Goal: Task Accomplishment & Management: Manage account settings

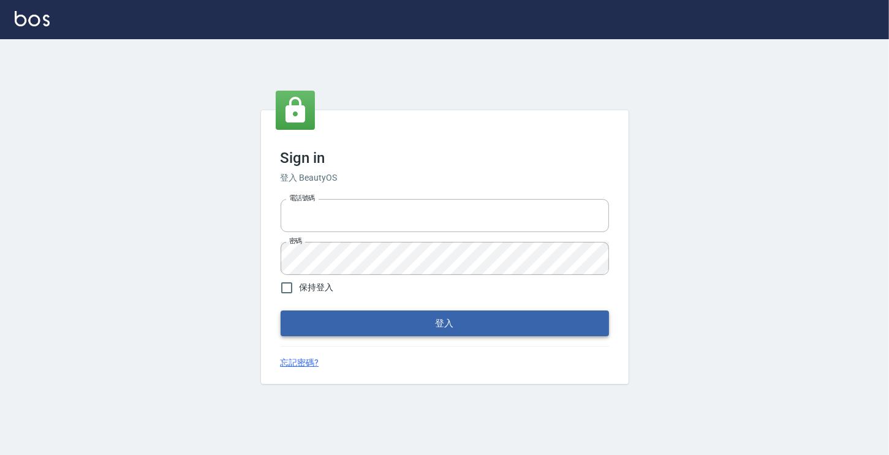
type input "6430581"
click at [391, 311] on button "登入" at bounding box center [445, 324] width 329 height 26
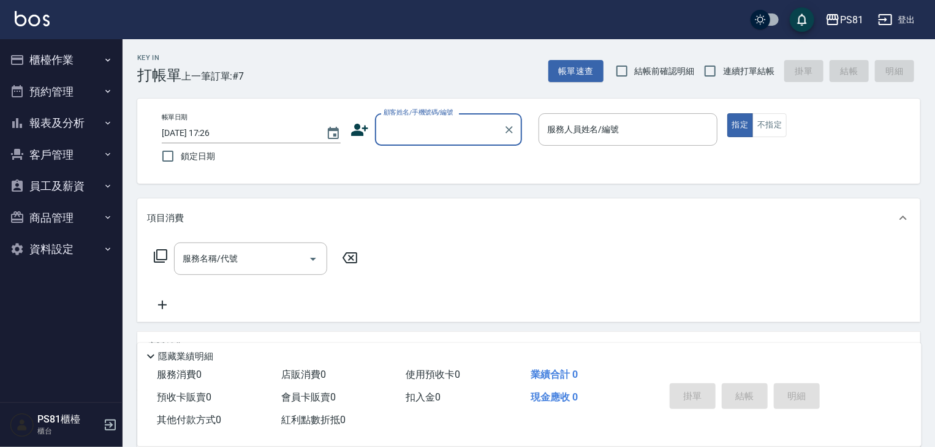
click at [80, 131] on button "報表及分析" at bounding box center [61, 123] width 113 height 32
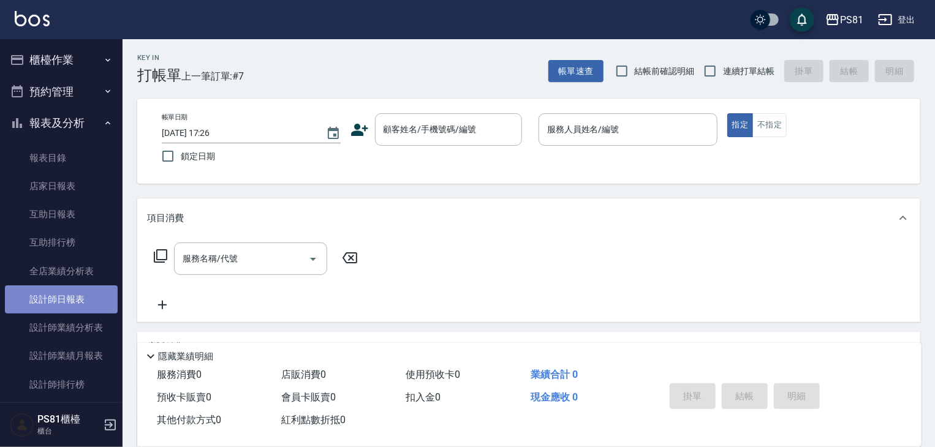
click at [91, 306] on link "設計師日報表" at bounding box center [61, 300] width 113 height 28
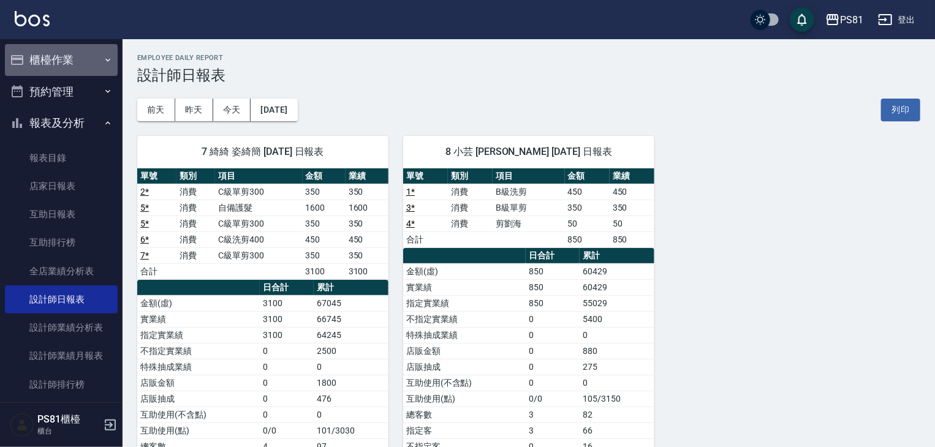
click at [61, 66] on button "櫃檯作業" at bounding box center [61, 60] width 113 height 32
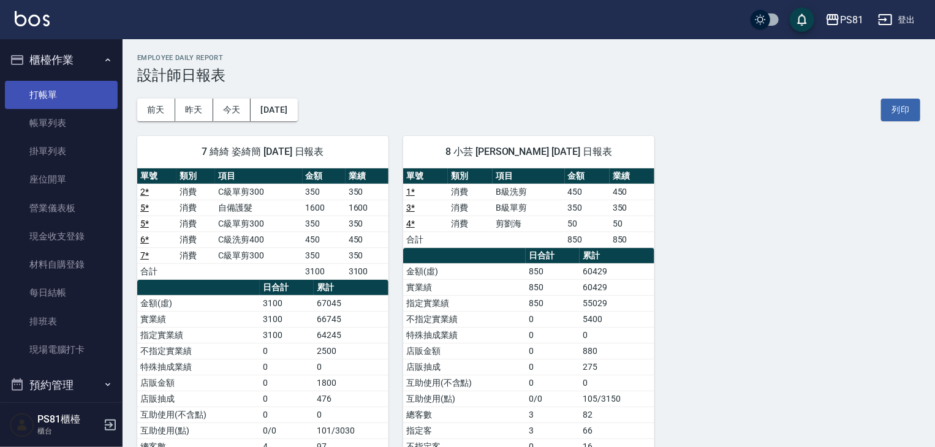
click at [71, 100] on link "打帳單" at bounding box center [61, 95] width 113 height 28
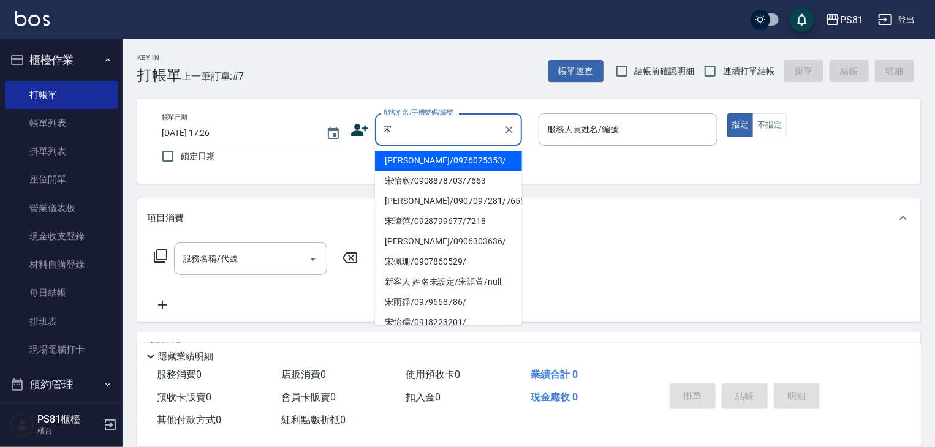
click at [450, 158] on li "[PERSON_NAME]/0976025353/" at bounding box center [448, 161] width 147 height 20
type input "[PERSON_NAME]/0976025353/"
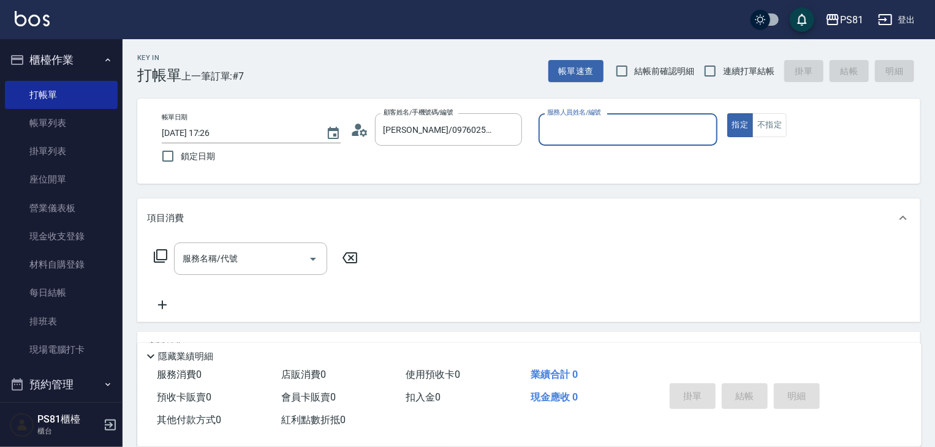
type input "小芸-8"
click at [737, 71] on span "連續打單結帳" at bounding box center [748, 71] width 51 height 13
click at [723, 71] on input "連續打單結帳" at bounding box center [711, 71] width 26 height 26
checkbox input "true"
click at [287, 268] on input "服務名稱/代號" at bounding box center [242, 258] width 124 height 21
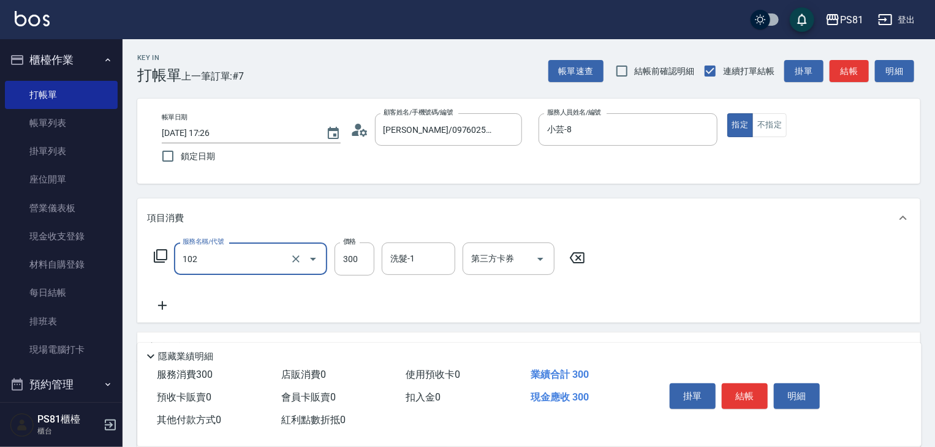
type input "保濕洗(102)"
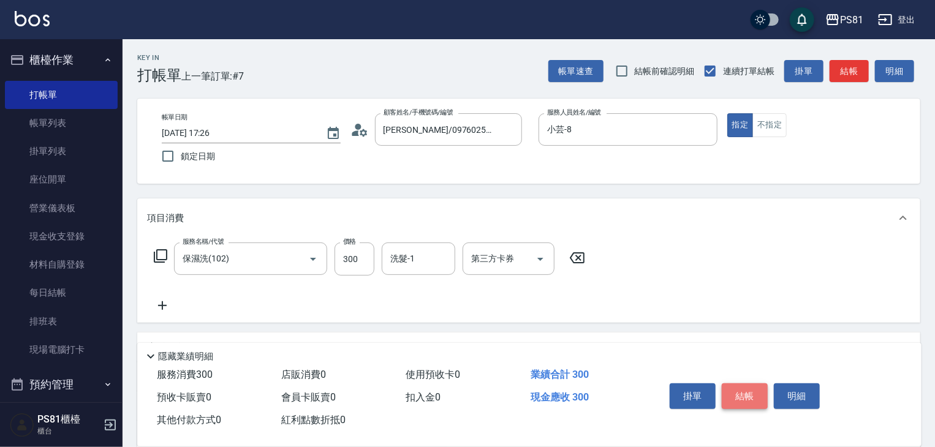
click at [737, 393] on button "結帳" at bounding box center [745, 397] width 46 height 26
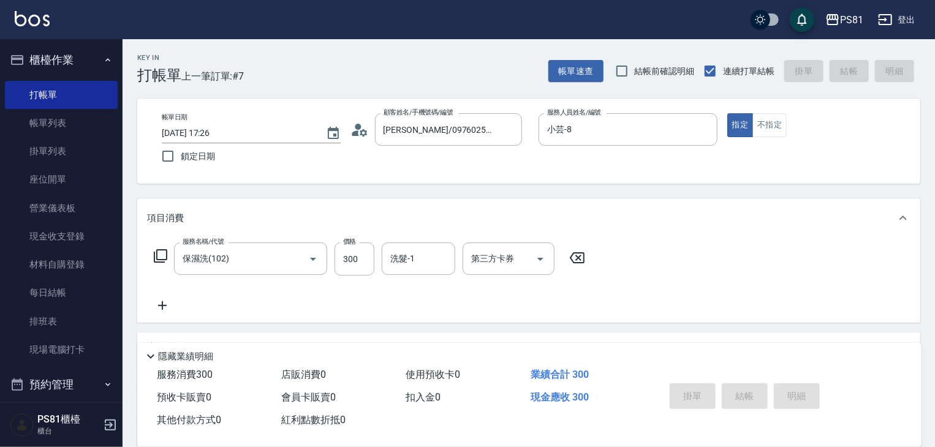
type input "[DATE] 17:44"
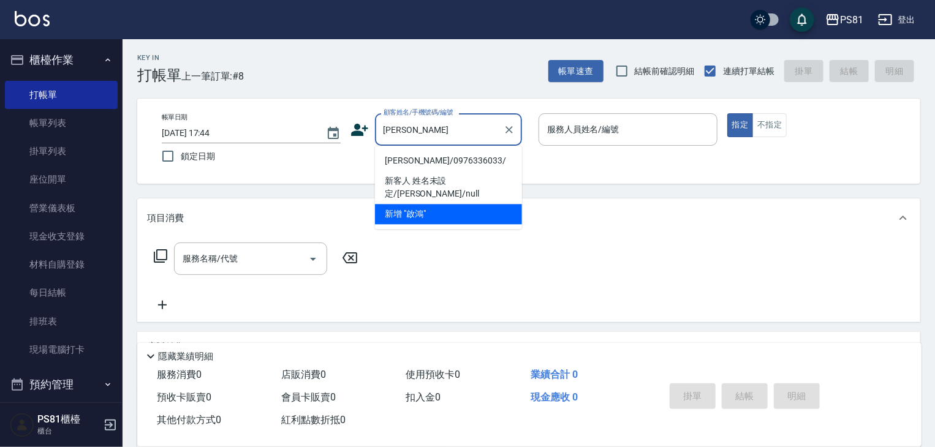
click at [408, 156] on li "[PERSON_NAME]/0976336033/" at bounding box center [448, 161] width 147 height 20
type input "[PERSON_NAME]/0976336033/"
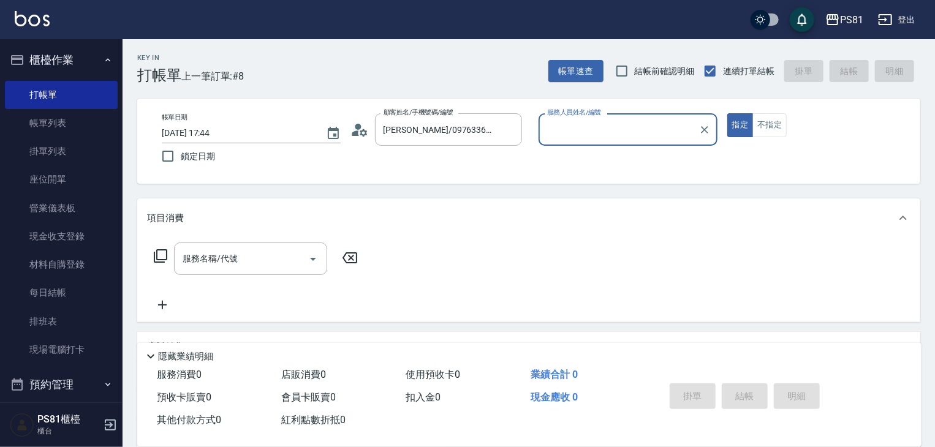
type input "采蓮-2"
click at [261, 257] on input "服務名稱/代號" at bounding box center [242, 258] width 124 height 21
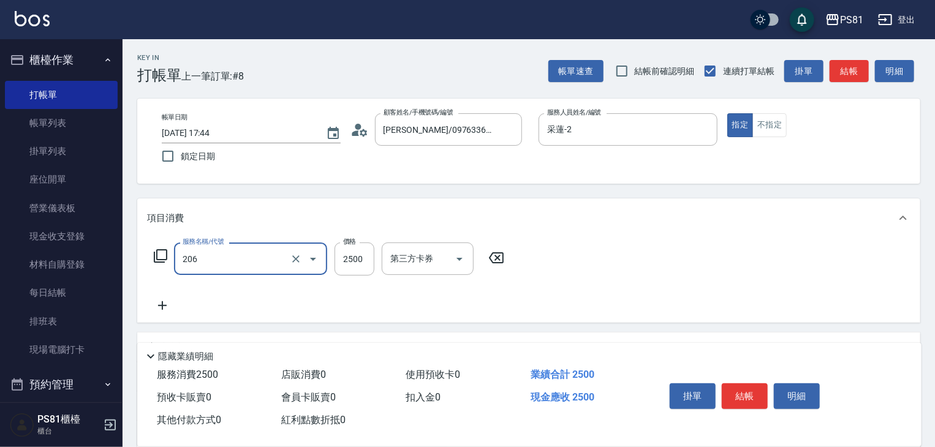
type input "錫紙燙2500(206)"
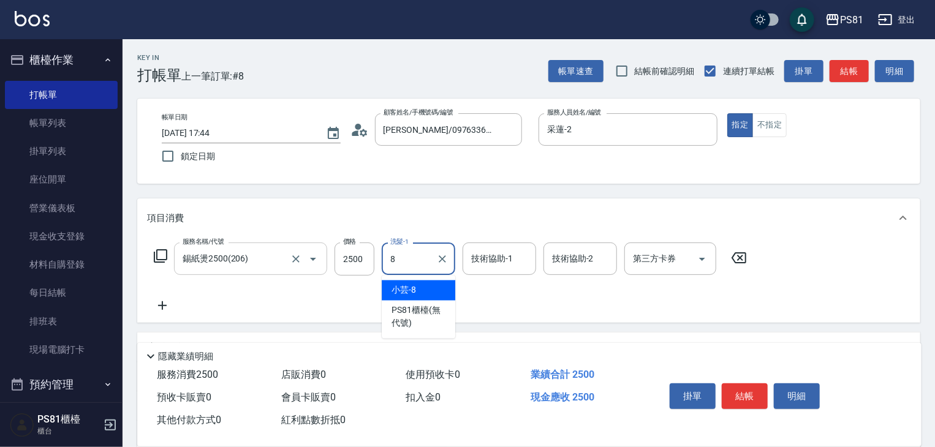
type input "小芸-8"
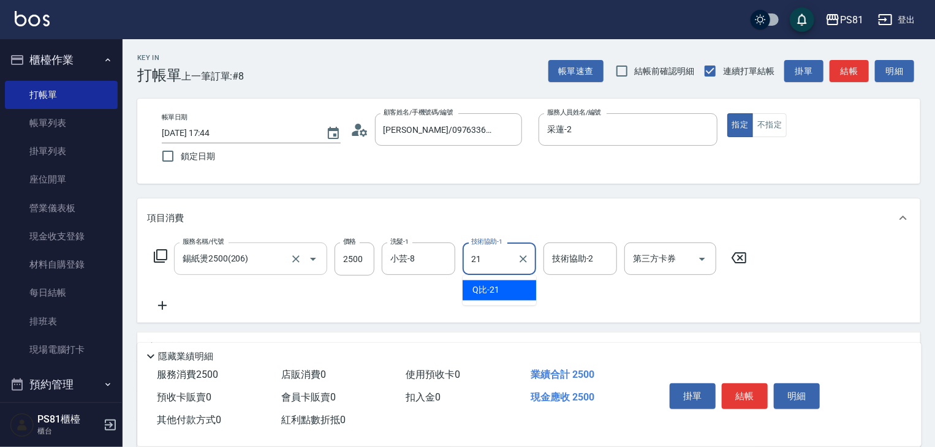
type input "Q比-21"
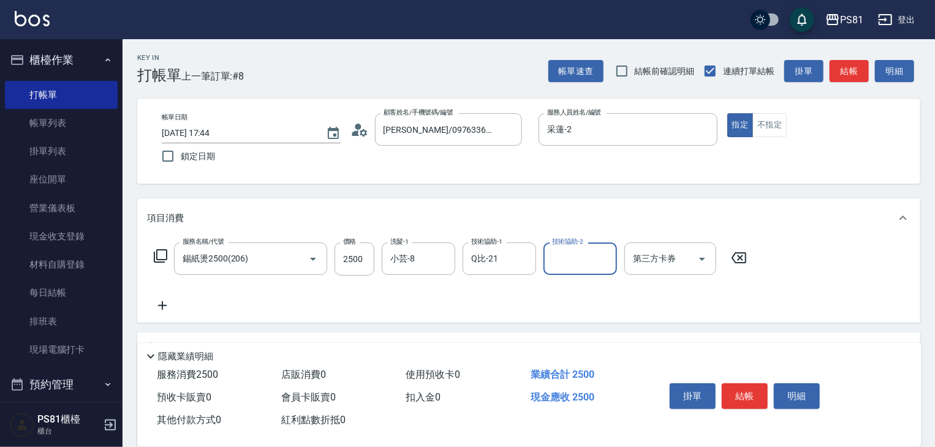
click at [409, 295] on div "服務名稱/代號 錫紙燙2500(206) 服務名稱/代號 價格 2500 價格 洗髮-1 小芸-8 洗髮-1 技術協助-1 Q比-21 技術協助-1 技術協助…" at bounding box center [450, 278] width 607 height 70
click at [747, 386] on button "結帳" at bounding box center [745, 397] width 46 height 26
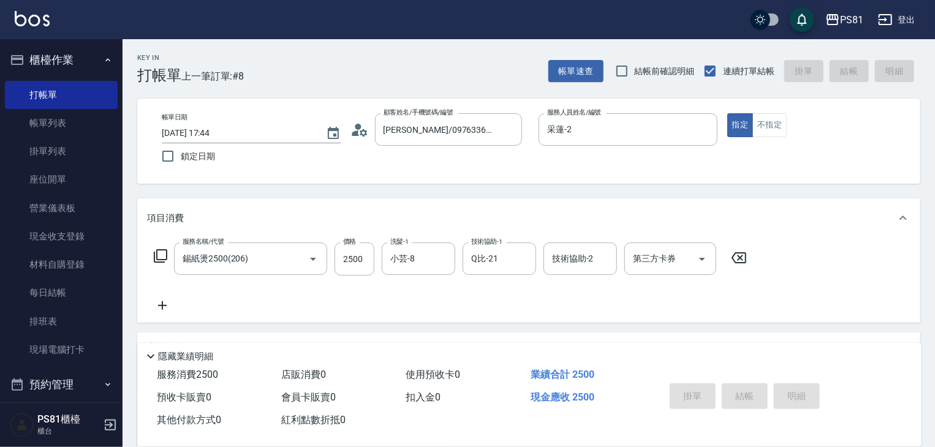
type input "[DATE] 18:02"
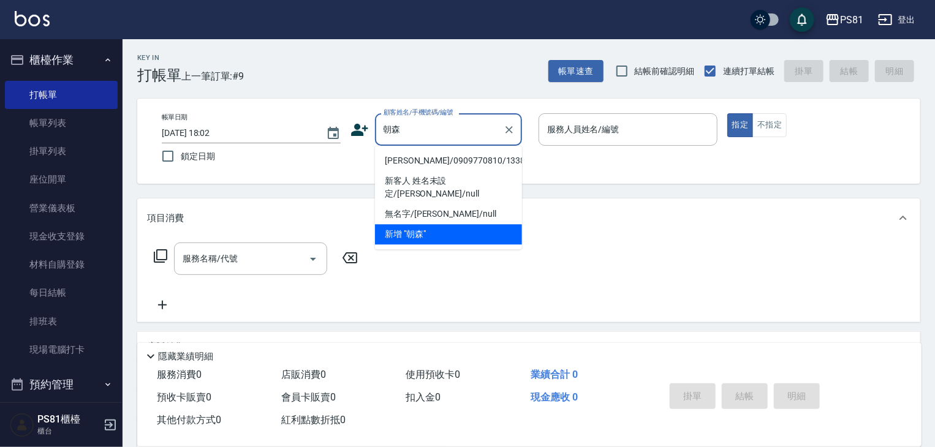
click at [486, 161] on li "[PERSON_NAME]/0909770810/1338" at bounding box center [448, 161] width 147 height 20
type input "[PERSON_NAME]/0909770810/1338"
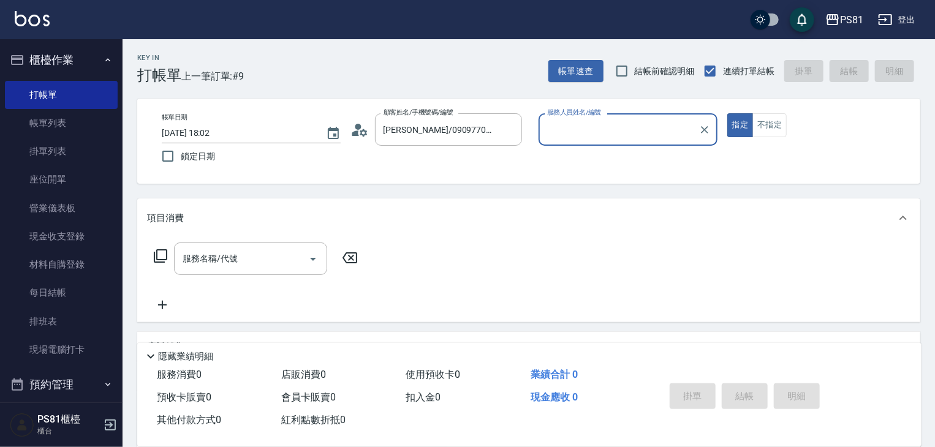
type input "采蓮-2"
click at [298, 273] on div "服務名稱/代號" at bounding box center [250, 259] width 153 height 32
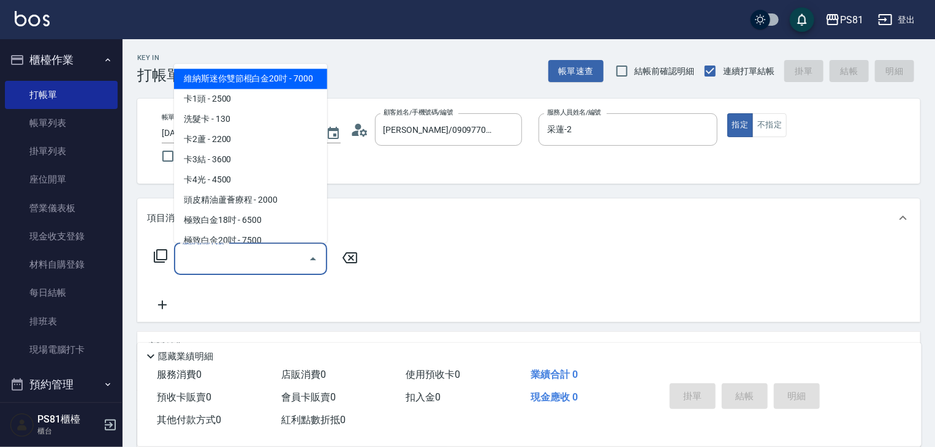
click at [295, 265] on input "服務名稱/代號" at bounding box center [242, 258] width 124 height 21
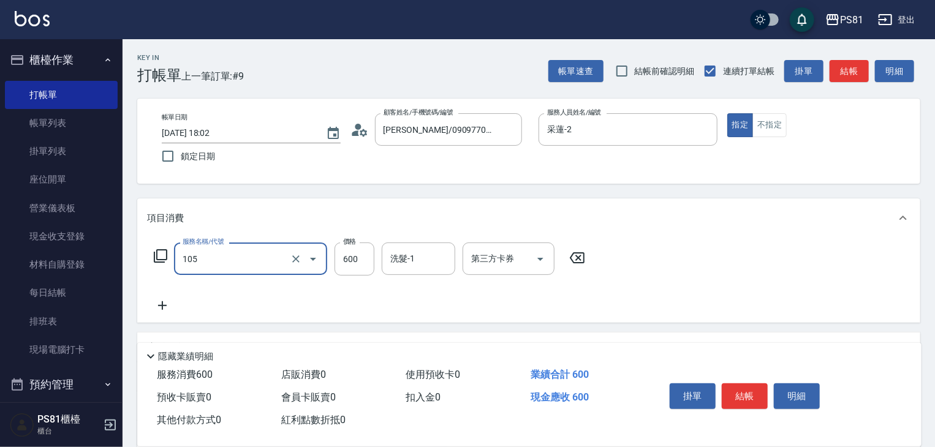
type input "A級洗剪600(105)"
click at [500, 302] on div "服務名稱/代號 A級洗剪600(105) 服務名稱/代號 價格 600 價格 洗髮-1 洗髮-1 第三方卡券 第三方卡券" at bounding box center [370, 278] width 446 height 70
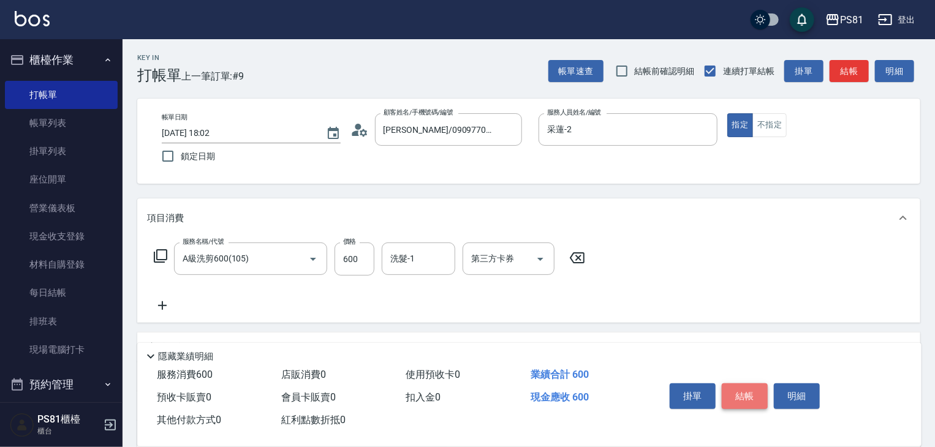
click at [740, 385] on button "結帳" at bounding box center [745, 397] width 46 height 26
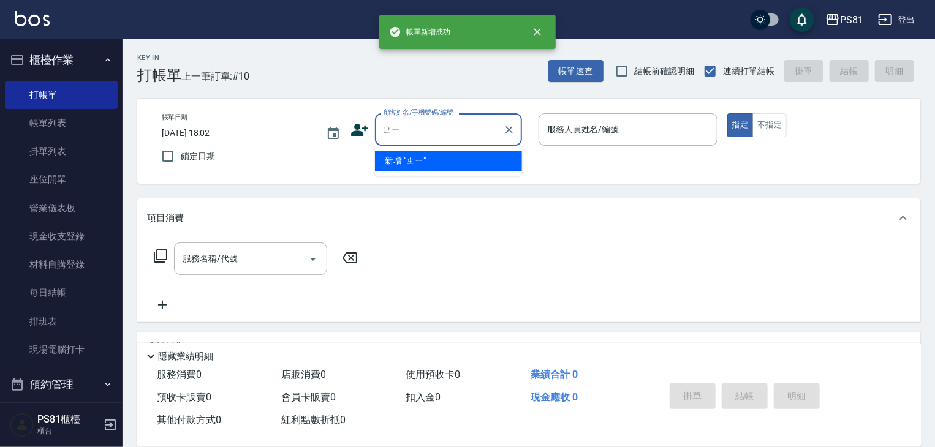
type input "ㄓ"
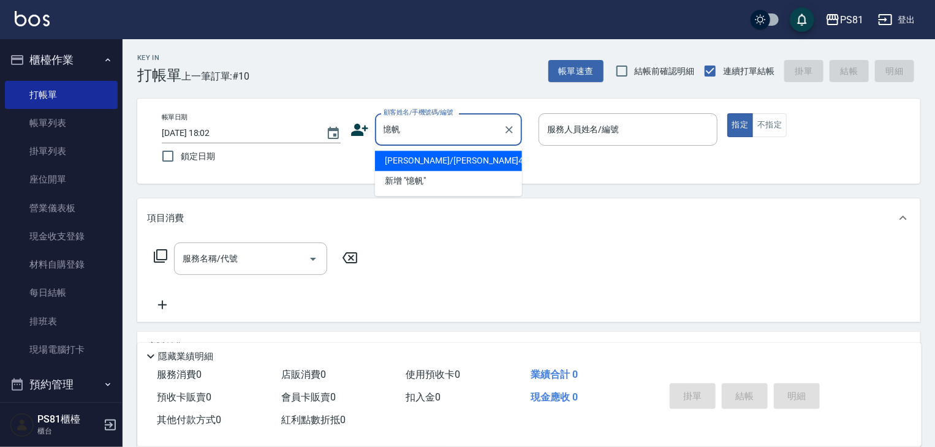
click at [496, 160] on li "[PERSON_NAME]/[PERSON_NAME]4486/4486" at bounding box center [448, 161] width 147 height 20
type input "[PERSON_NAME]/[PERSON_NAME]4486/4486"
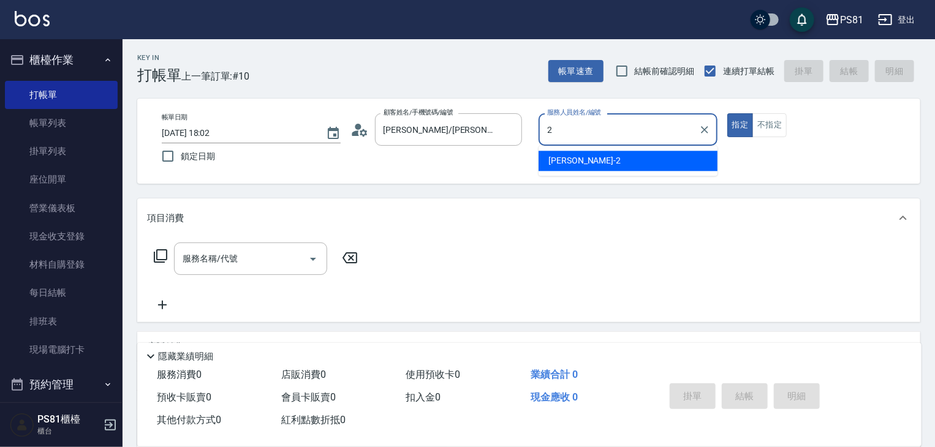
type input "2"
type button "true"
type input "采蓮-2"
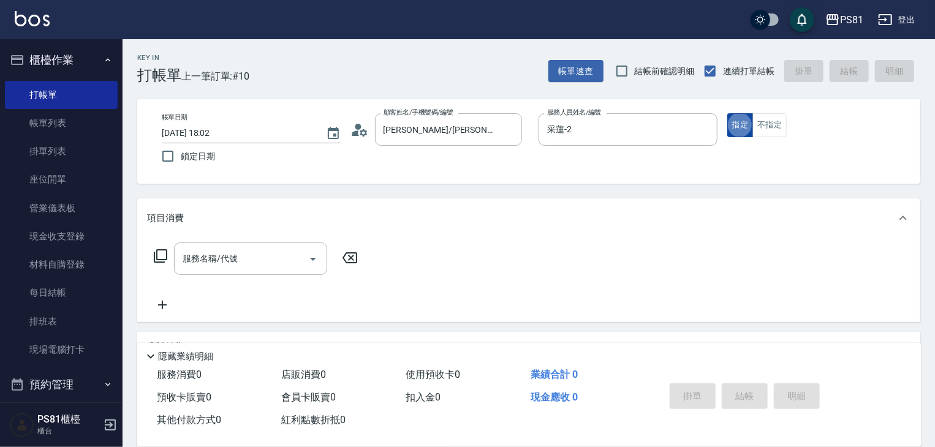
click at [741, 129] on button "指定" at bounding box center [741, 125] width 26 height 24
click at [247, 271] on div "服務名稱/代號" at bounding box center [250, 259] width 153 height 32
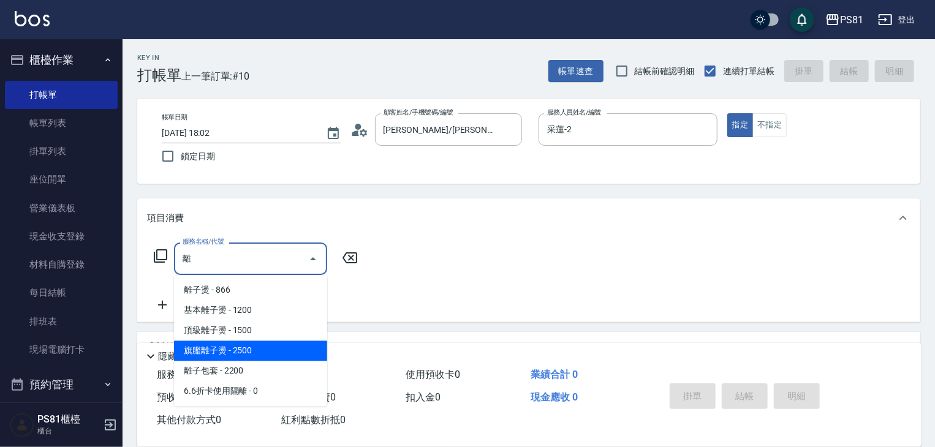
type input "離離"
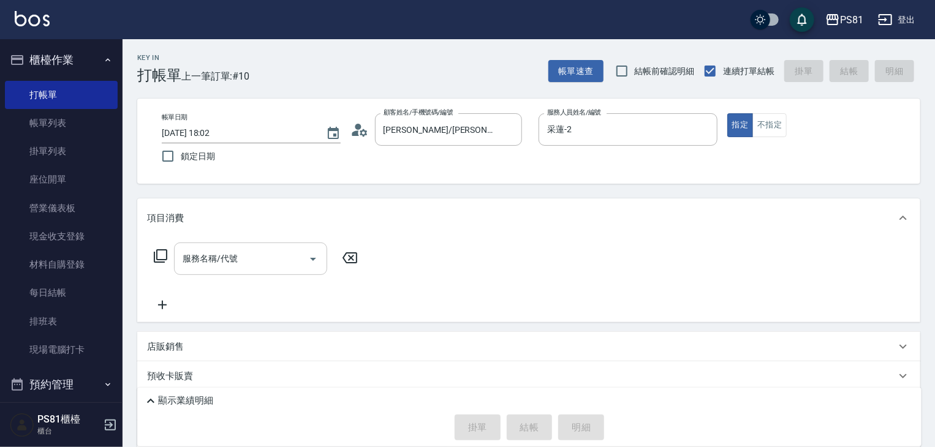
click at [277, 261] on input "服務名稱/代號" at bounding box center [242, 258] width 124 height 21
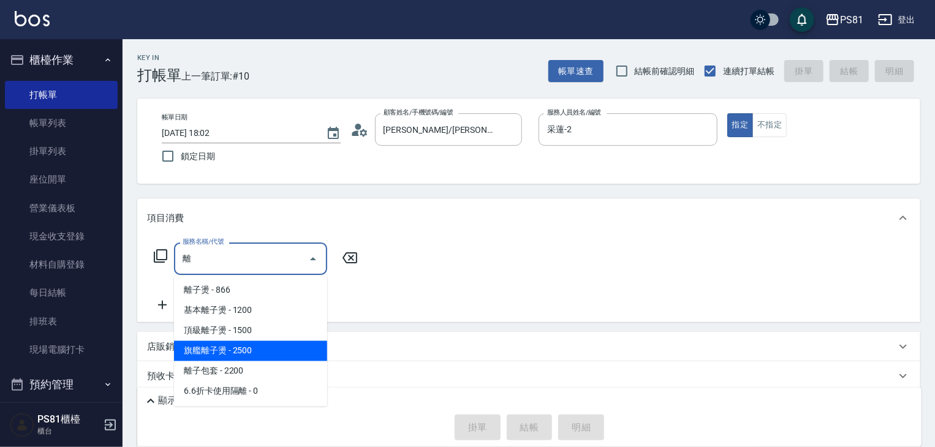
click at [280, 348] on span "旗艦離子燙 - 2500" at bounding box center [250, 351] width 153 height 20
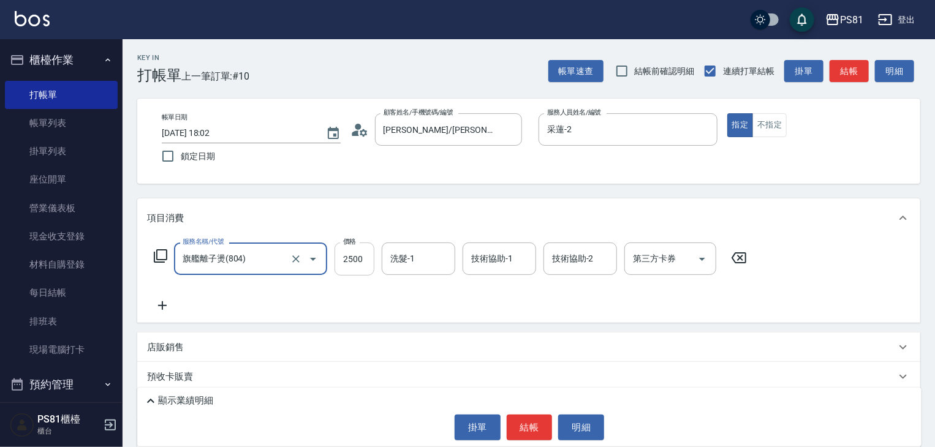
type input "旗艦離子燙(804)"
click at [365, 264] on input "2500" at bounding box center [355, 259] width 40 height 33
type input "3500"
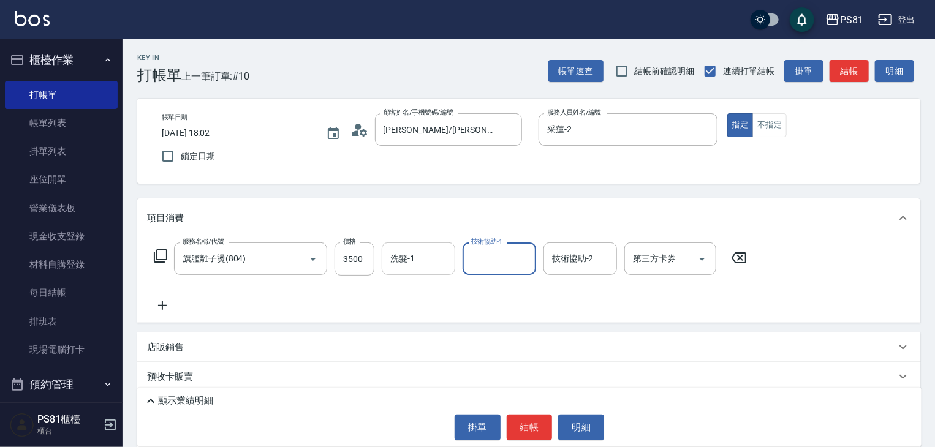
click at [394, 261] on input "洗髮-1" at bounding box center [418, 258] width 63 height 21
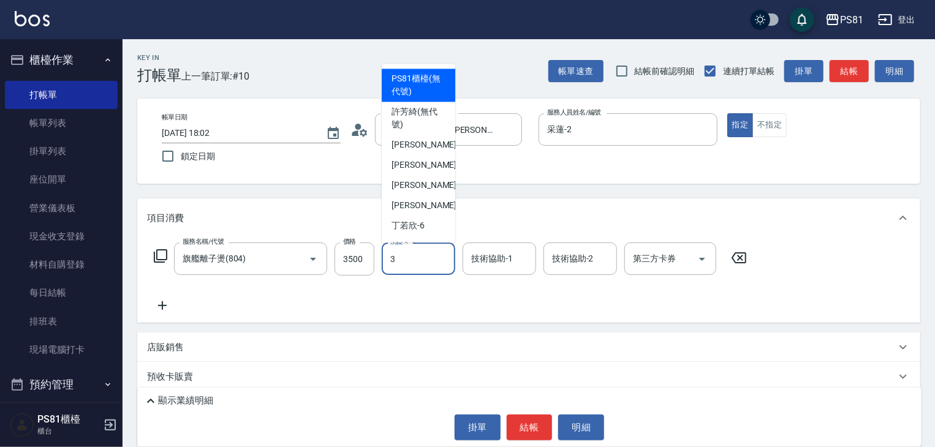
type input "[PERSON_NAME]-3"
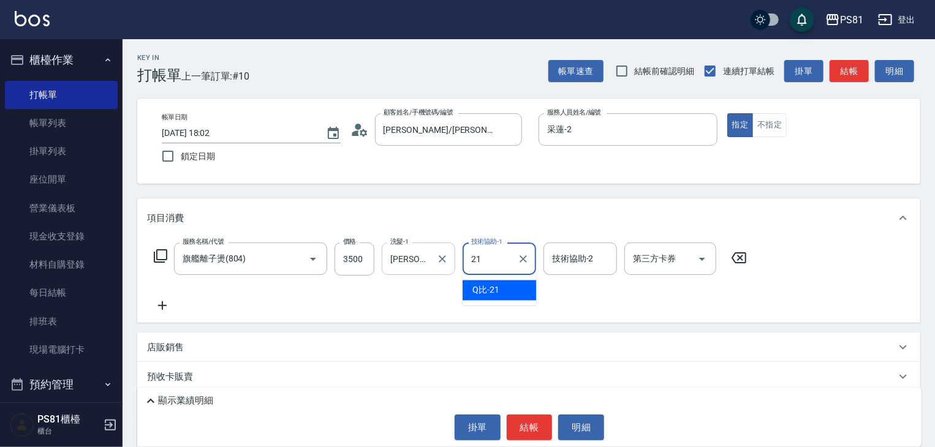
type input "Q比-21"
click at [401, 303] on div "服務名稱/代號 旗艦離子燙(804) 服務名稱/代號 價格 3500 價格 洗髮-1 [PERSON_NAME]-3 洗髮-1 技術協助-1 Q比-21 技術…" at bounding box center [450, 278] width 607 height 70
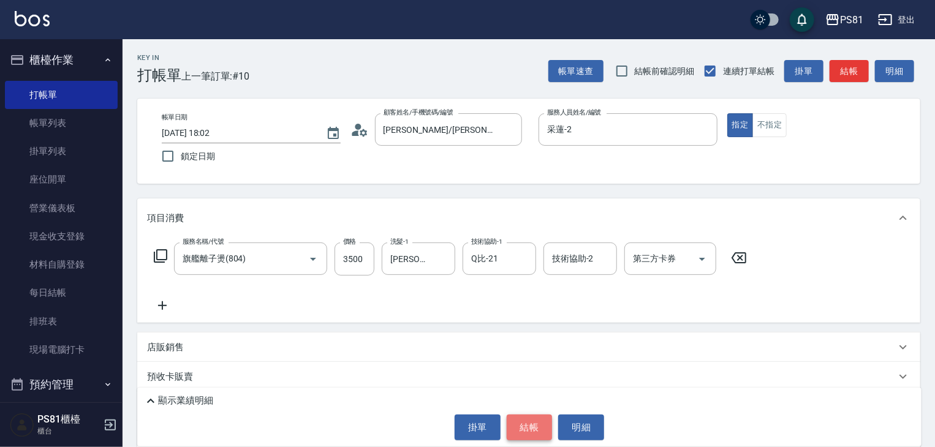
click at [528, 420] on button "結帳" at bounding box center [530, 428] width 46 height 26
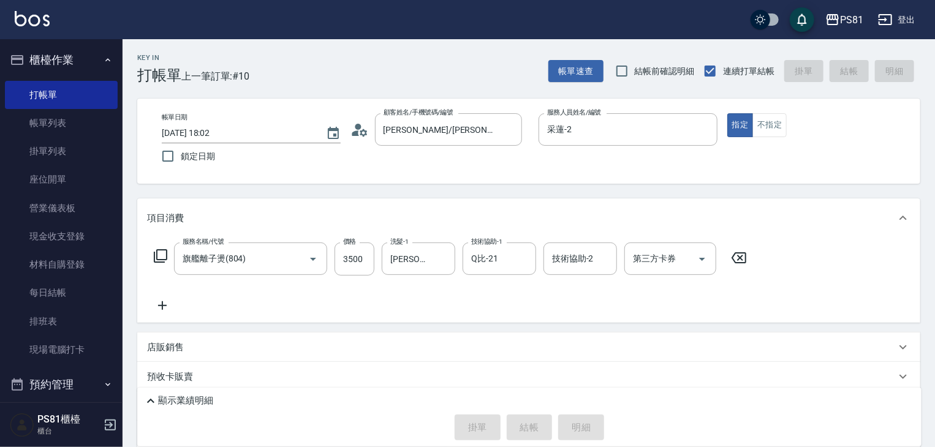
type input "[DATE] 18:03"
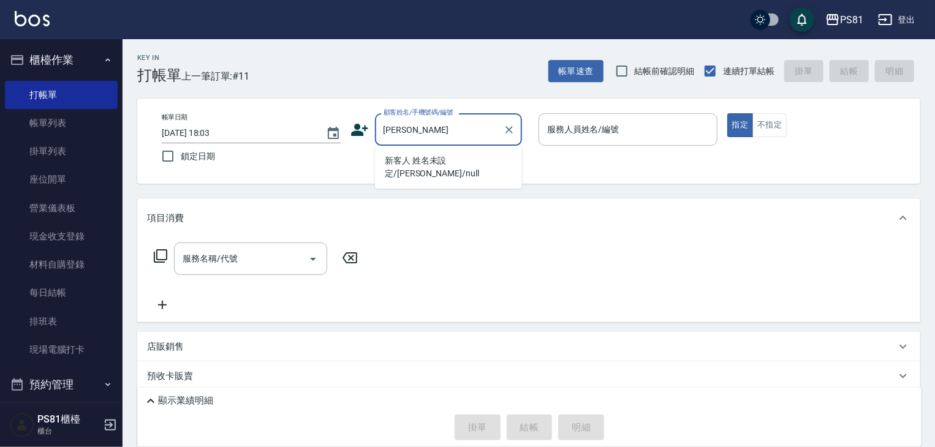
click at [417, 162] on li "新客人 姓名未設定/[PERSON_NAME]/null" at bounding box center [448, 167] width 147 height 33
type input "新客人 姓名未設定/[PERSON_NAME]/null"
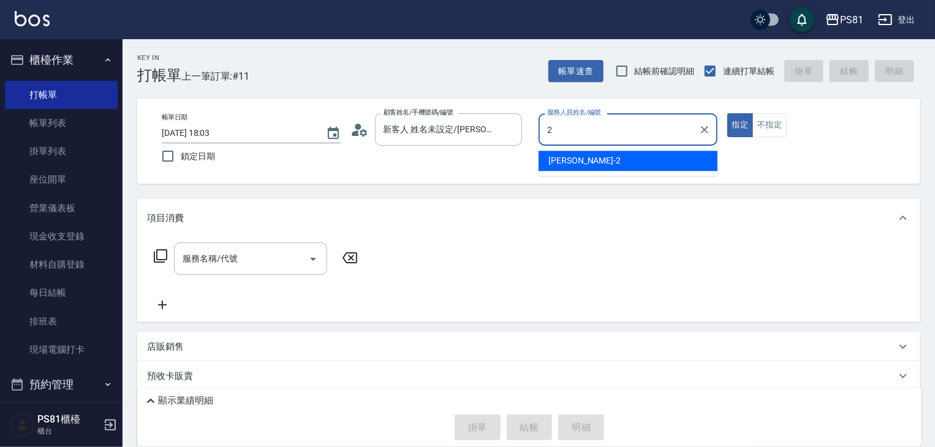
type input "采蓮-2"
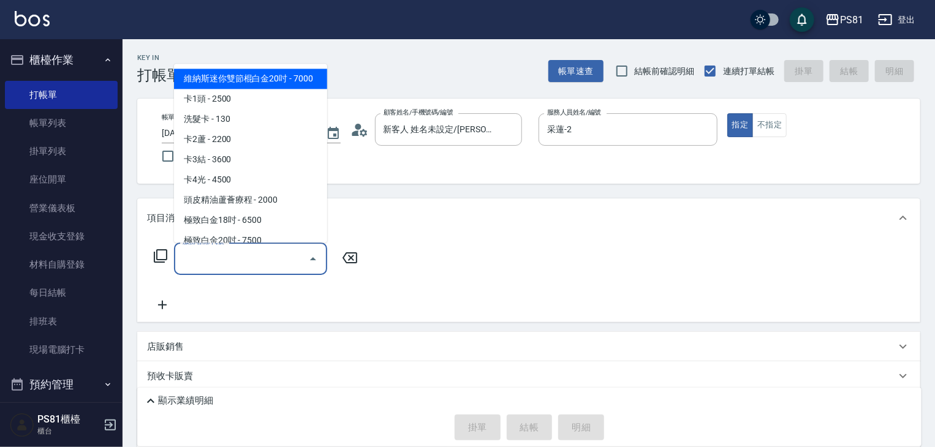
click at [295, 263] on input "服務名稱/代號" at bounding box center [242, 258] width 124 height 21
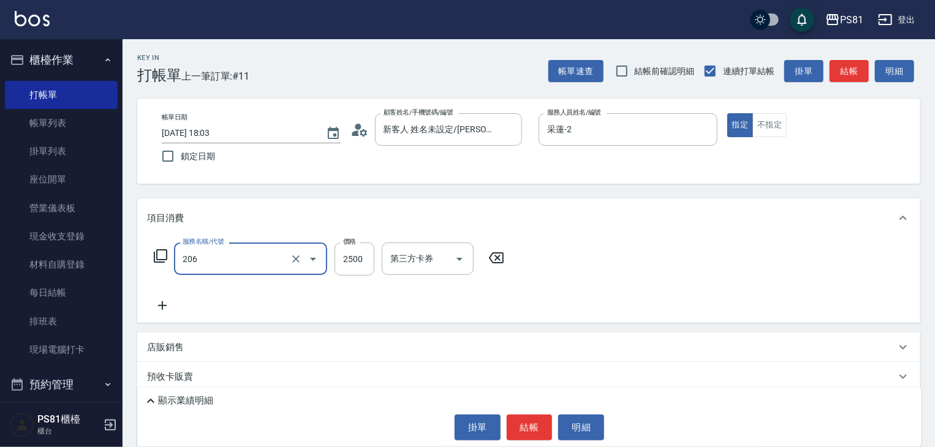
type input "錫紙燙2500(206)"
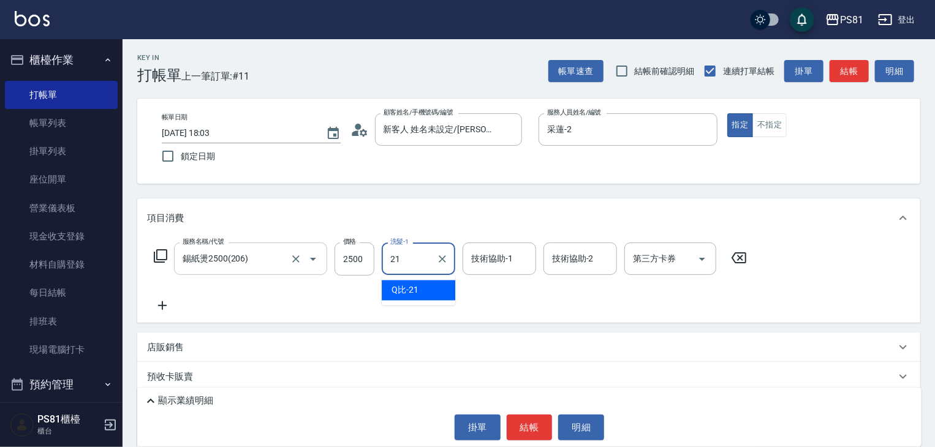
type input "Q比-21"
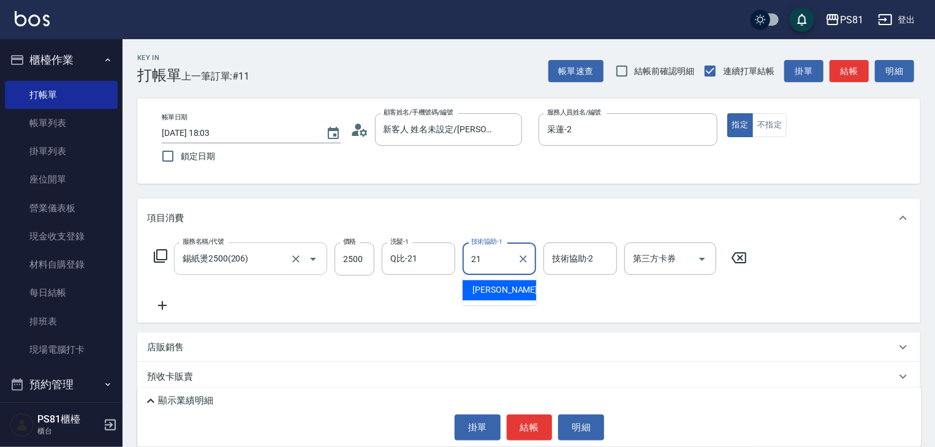
type input "Q比-21"
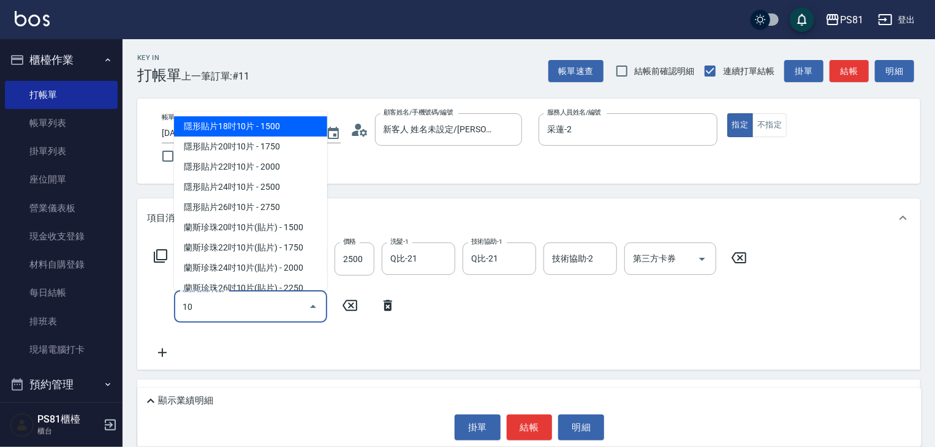
type input "1"
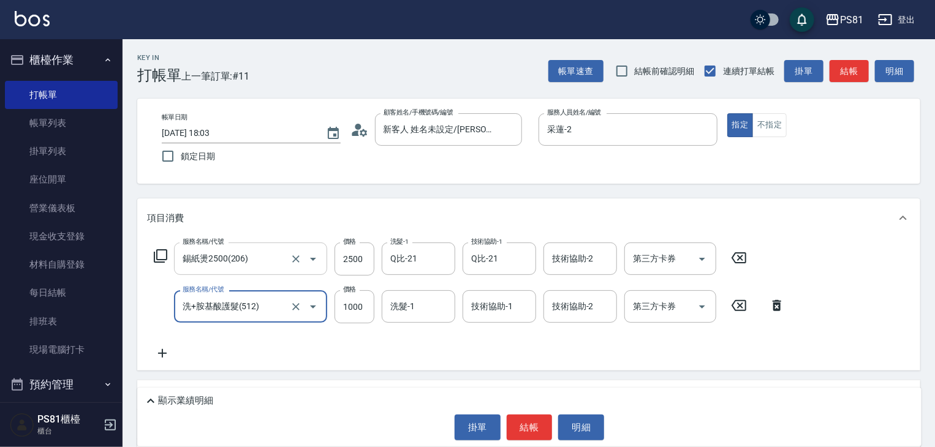
type input "洗+胺基酸護髮(512)"
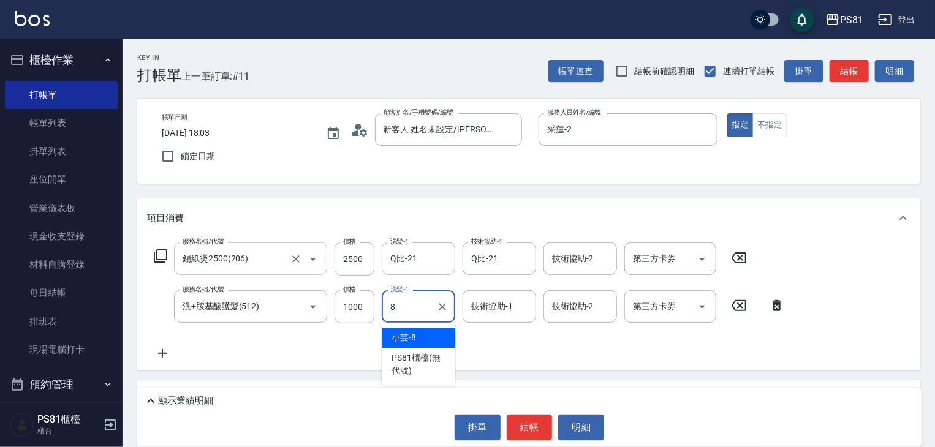
type input "小芸-8"
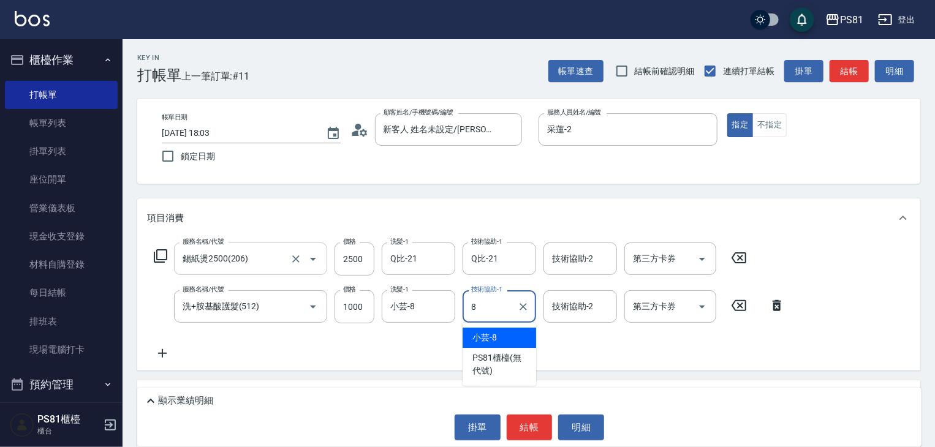
type input "小芸-8"
click at [341, 341] on div "服務名稱/代號 錫紙燙2500(206) 服務名稱/代號 價格 2500 價格 洗髮-1 Q比-21 洗髮-1 技術協助-1 Q比-21 技術協助-1 技術協…" at bounding box center [469, 302] width 645 height 118
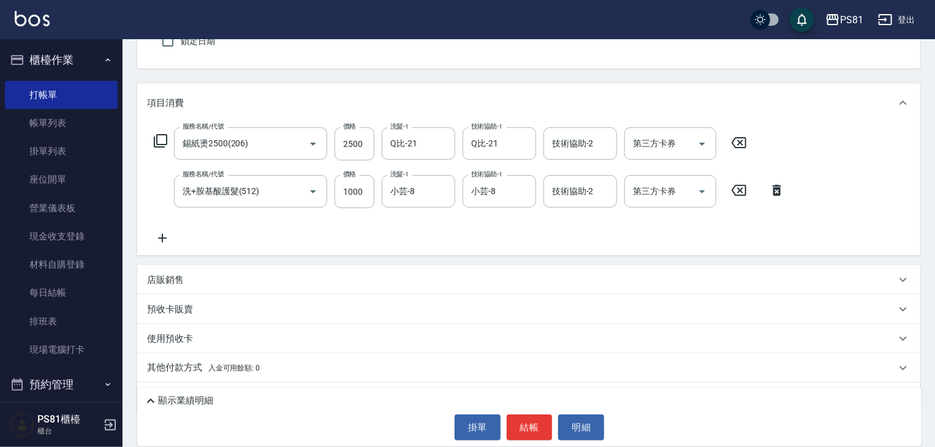
scroll to position [148, 0]
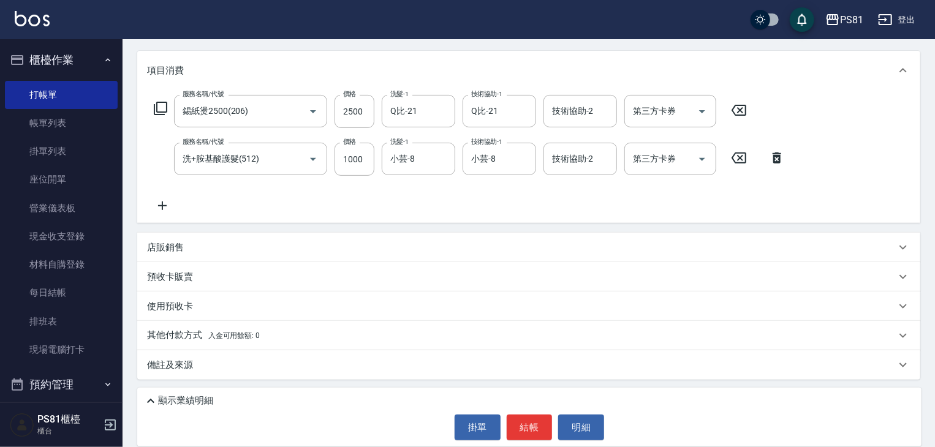
click at [245, 341] on p "其他付款方式 入金可用餘額: 0" at bounding box center [203, 335] width 113 height 13
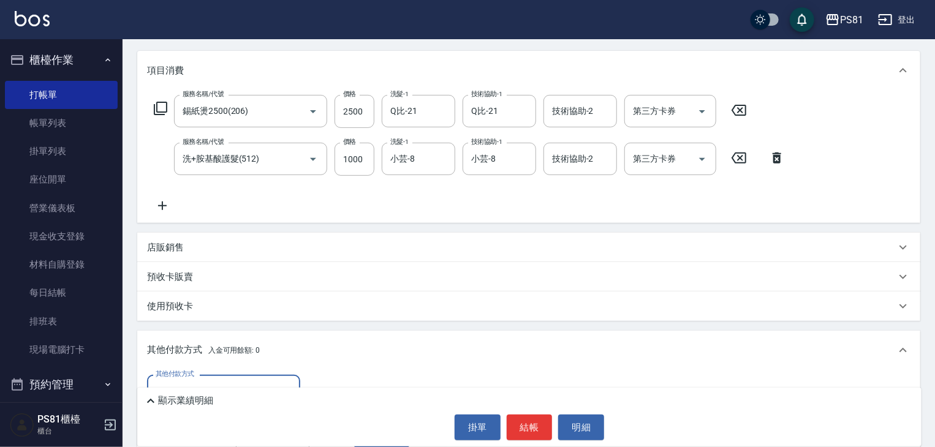
scroll to position [292, 0]
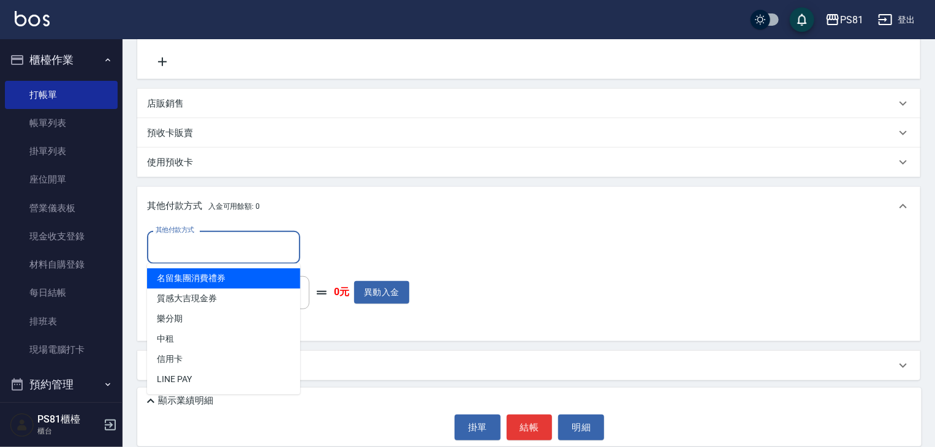
click at [264, 254] on input "其他付款方式" at bounding box center [224, 247] width 142 height 21
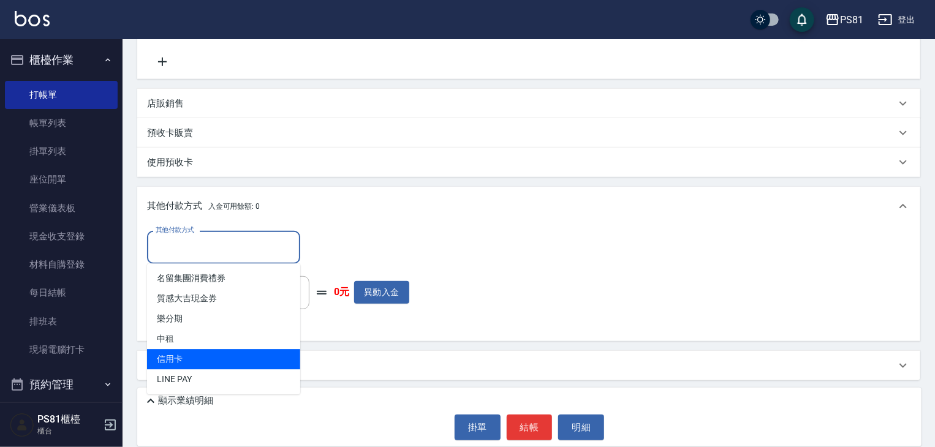
click at [214, 358] on span "信用卡" at bounding box center [223, 359] width 153 height 20
type input "信用卡"
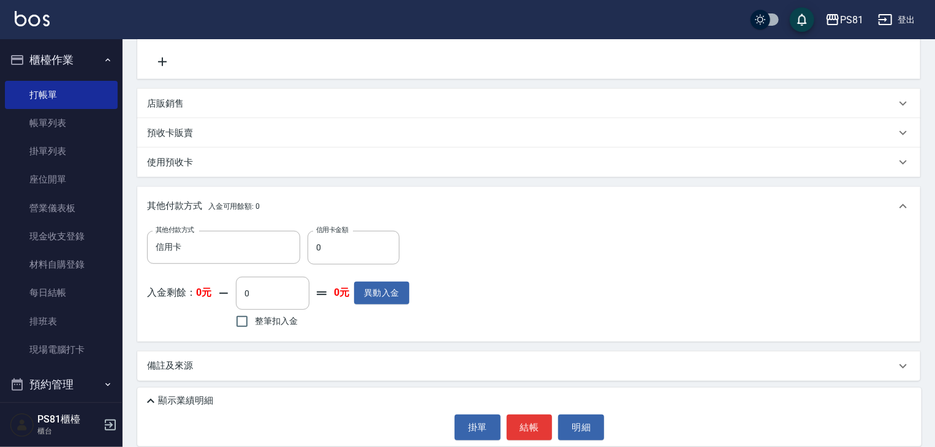
click at [206, 397] on p "顯示業績明細" at bounding box center [185, 401] width 55 height 13
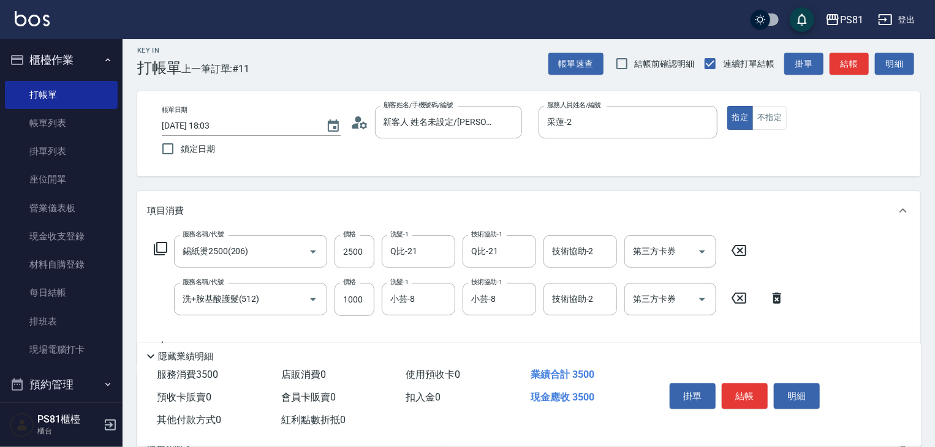
scroll to position [0, 0]
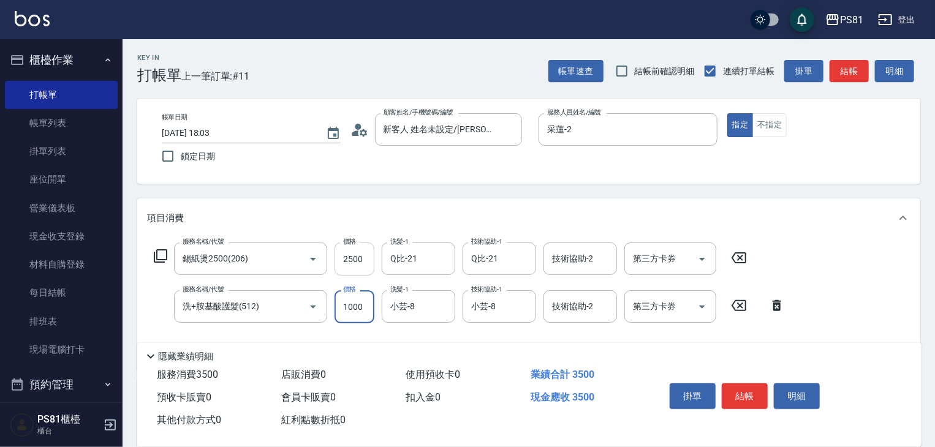
click at [345, 247] on input "2500" at bounding box center [355, 259] width 40 height 33
click at [351, 258] on input "2500" at bounding box center [355, 259] width 40 height 33
type input "3000"
drag, startPoint x: 845, startPoint y: 280, endPoint x: 851, endPoint y: 284, distance: 7.0
click at [848, 283] on div "服務名稱/代號 錫紙燙2500(206) 服務名稱/代號 價格 3000 價格 洗髮-1 Q比-21 洗髮-1 技術協助-1 Q比-21 技術協助-1 技術協…" at bounding box center [528, 304] width 783 height 133
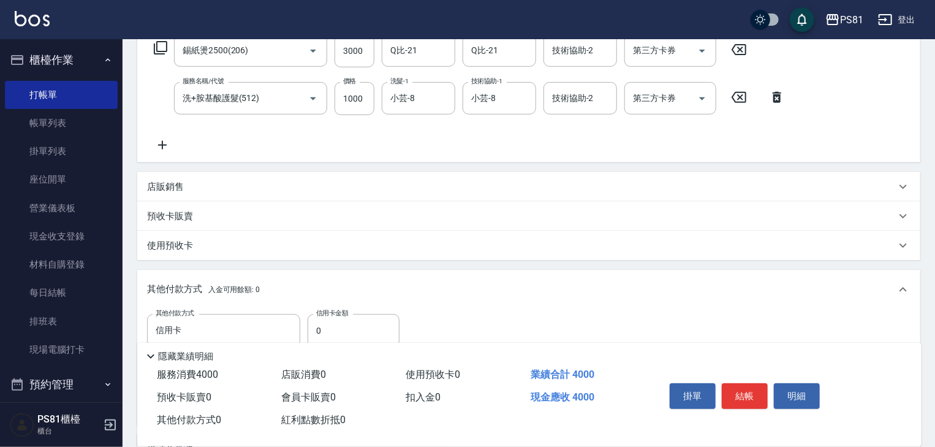
scroll to position [342, 0]
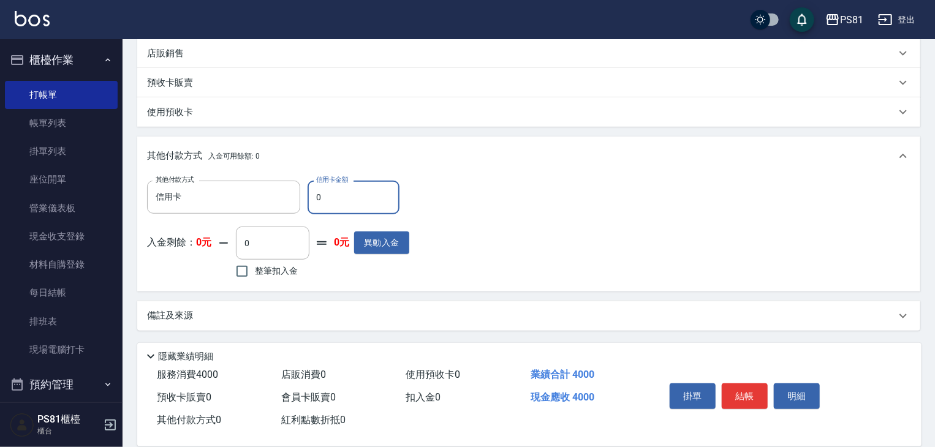
click at [349, 199] on input "0" at bounding box center [354, 197] width 92 height 33
click at [349, 197] on input "0" at bounding box center [354, 197] width 92 height 33
type input "4000"
click at [612, 255] on div "其他付款方式 信用卡 其他付款方式 信用卡金額 4000 信用卡金額 入金剩餘： 0元 0 ​ 整筆扣入金 0元 異動入金" at bounding box center [529, 231] width 764 height 101
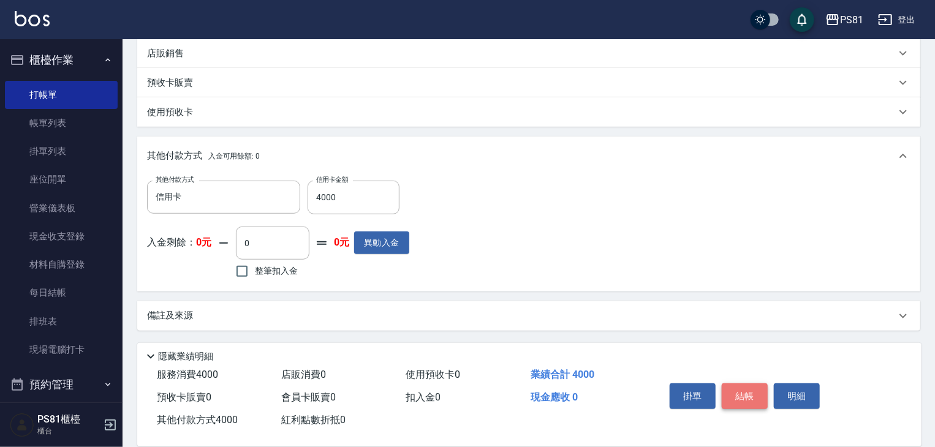
click at [752, 394] on button "結帳" at bounding box center [745, 397] width 46 height 26
type input "[DATE] 18:04"
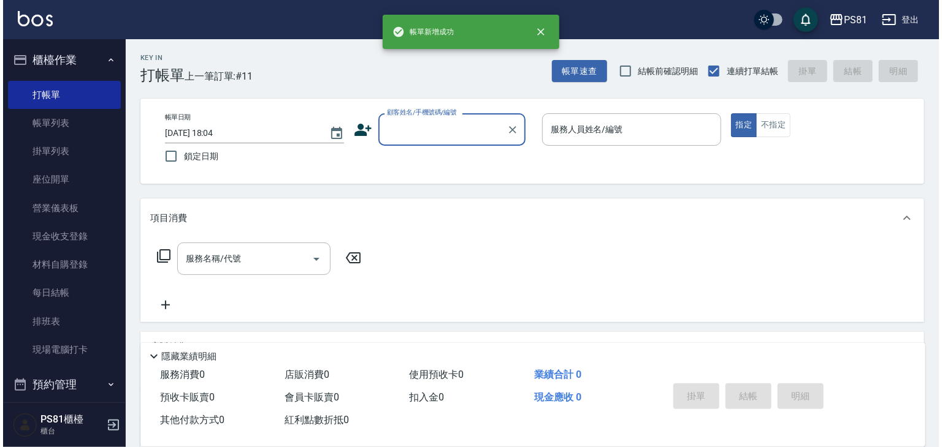
scroll to position [0, 0]
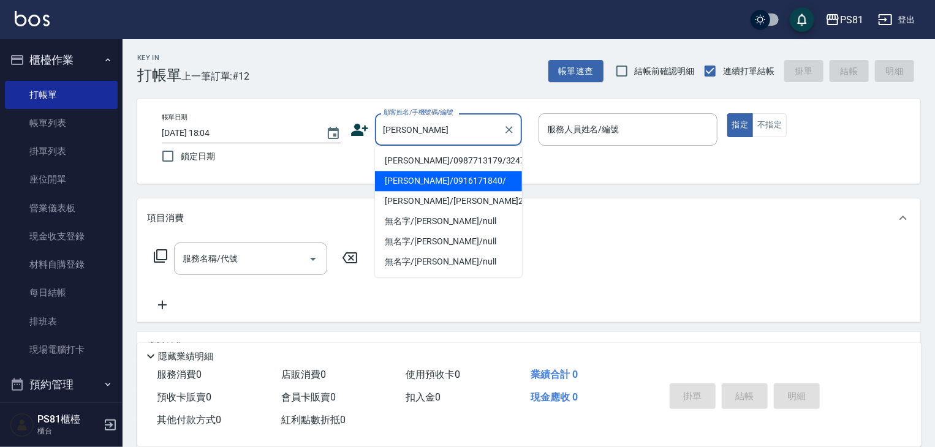
drag, startPoint x: 394, startPoint y: 151, endPoint x: 413, endPoint y: 181, distance: 35.2
click at [413, 181] on ul "[PERSON_NAME]/0987713179/3247 [PERSON_NAME]/0916171840/ [PERSON_NAME]/[PERSON_N…" at bounding box center [448, 211] width 147 height 131
click at [413, 181] on li "[PERSON_NAME]/0916171840/" at bounding box center [448, 181] width 147 height 20
type input "[PERSON_NAME]/0916171840/"
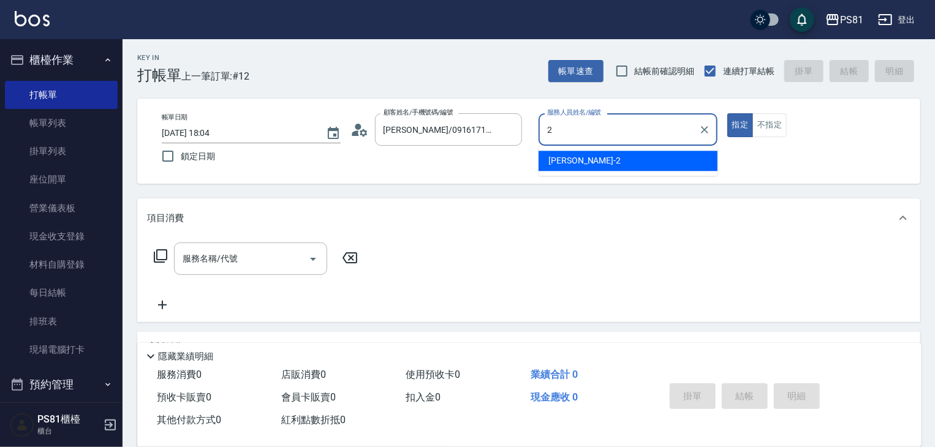
type input "采蓮-2"
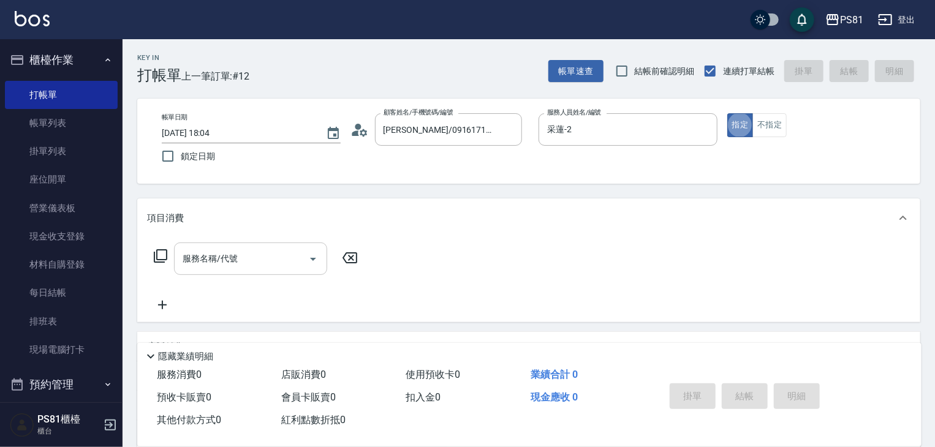
click at [280, 262] on input "服務名稱/代號" at bounding box center [242, 258] width 124 height 21
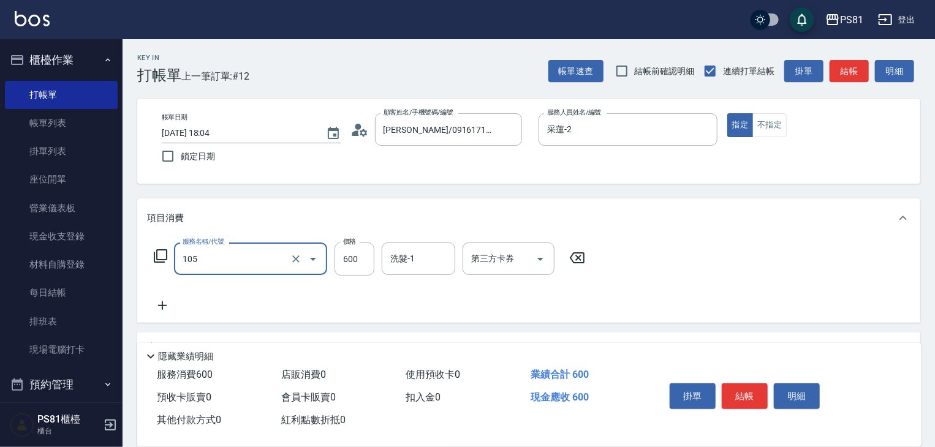
type input "A級洗剪600(105)"
click at [702, 283] on div "服務名稱/代號 A級洗剪600(105) 服務名稱/代號 價格 600 價格 洗髮-1 洗髮-1 第三方卡券 第三方卡券" at bounding box center [528, 280] width 783 height 85
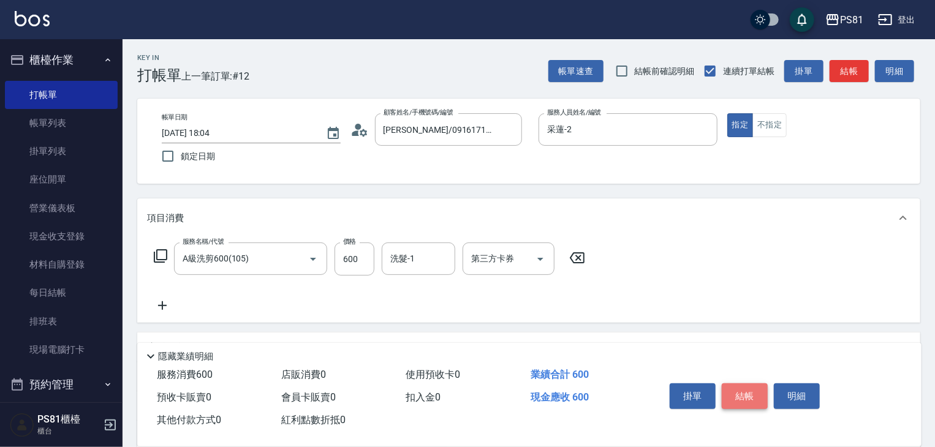
click at [750, 386] on button "結帳" at bounding box center [745, 397] width 46 height 26
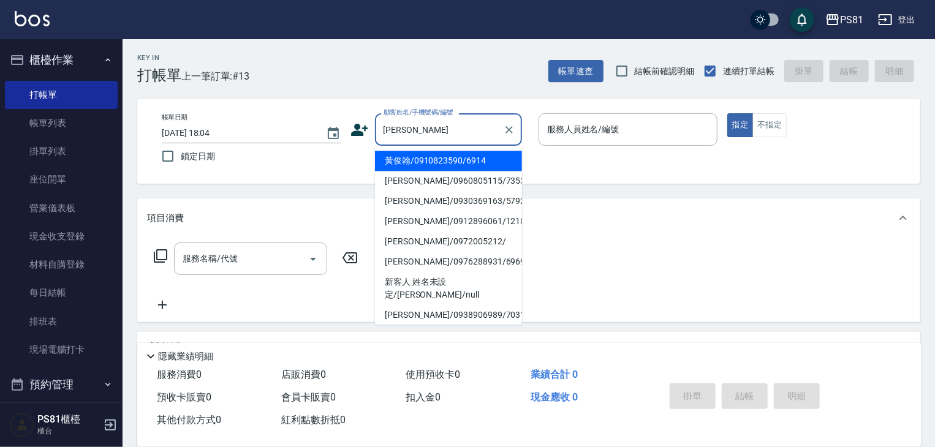
click at [462, 224] on li "[PERSON_NAME]/0912896061/1218" at bounding box center [448, 221] width 147 height 20
type input "[PERSON_NAME]/0912896061/1218"
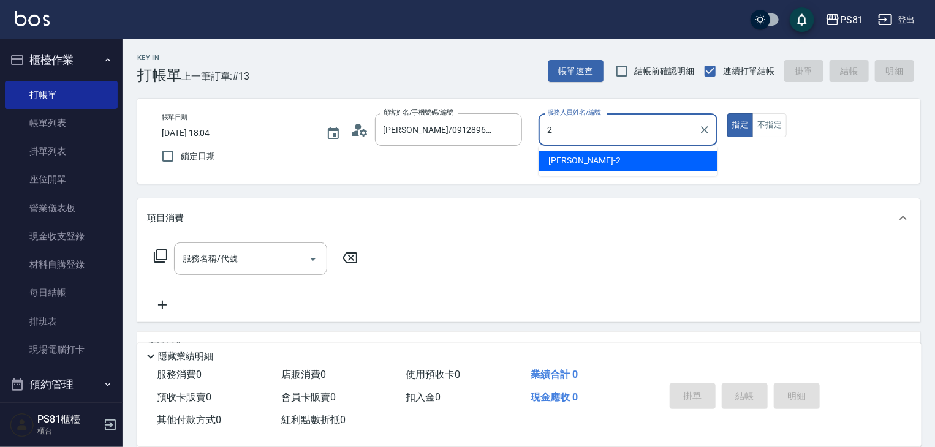
type input "采蓮-2"
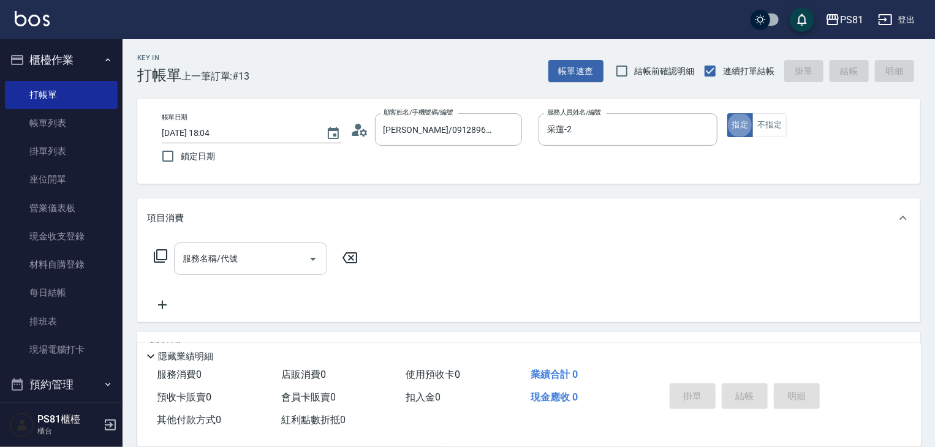
click at [266, 253] on input "服務名稱/代號" at bounding box center [242, 258] width 124 height 21
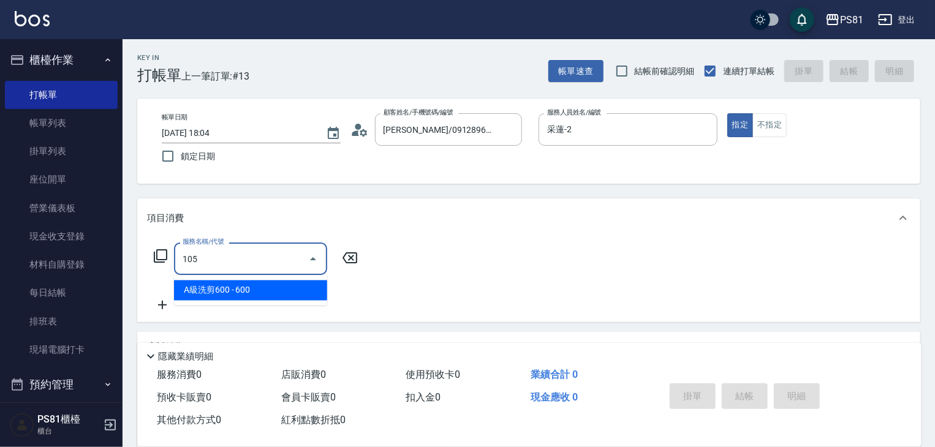
type input "A級洗剪600(105)"
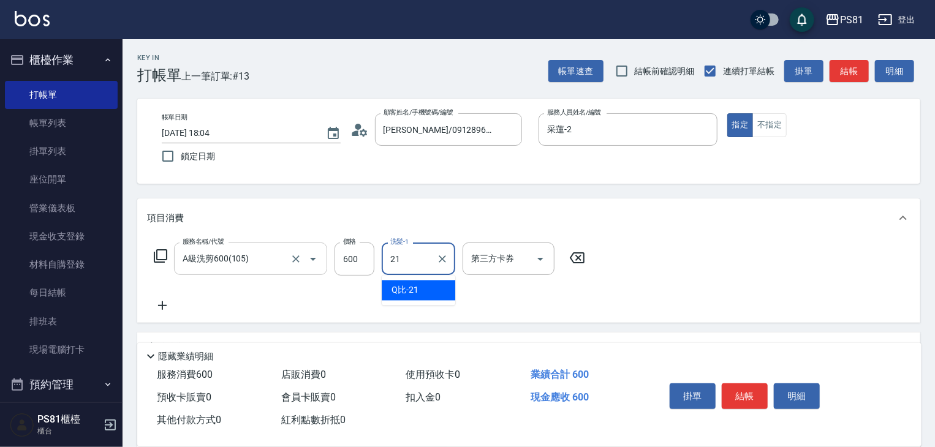
type input "Q比-21"
drag, startPoint x: 628, startPoint y: 285, endPoint x: 733, endPoint y: 370, distance: 135.1
click at [633, 287] on div "服務名稱/代號 A級洗剪600(105) 服務名稱/代號 價格 600 價格 洗髮-1 Q比-21 洗髮-1 第三方卡券 第三方卡券" at bounding box center [528, 280] width 783 height 85
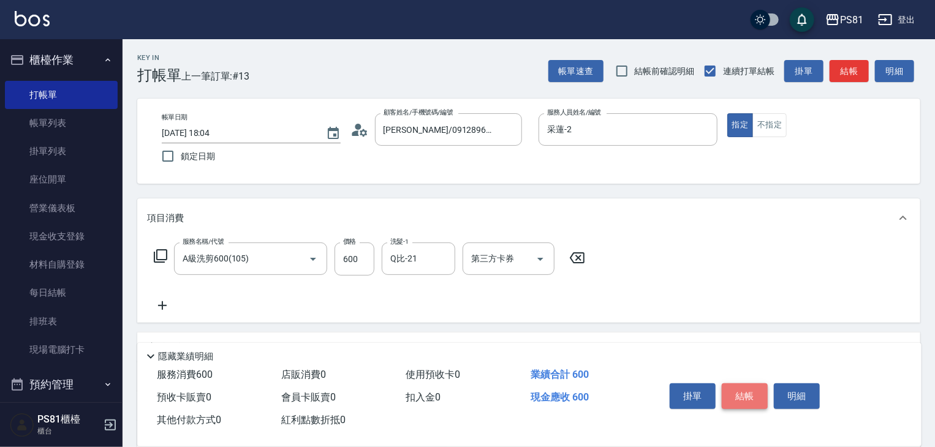
click at [740, 386] on button "結帳" at bounding box center [745, 397] width 46 height 26
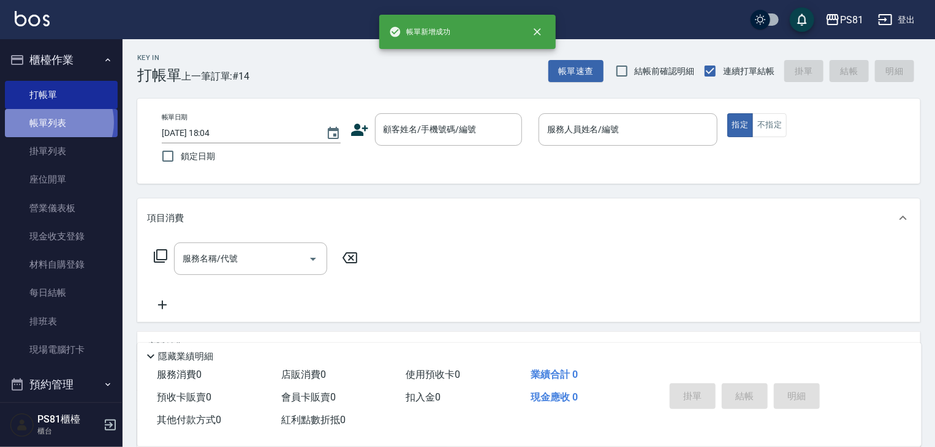
click at [59, 123] on link "帳單列表" at bounding box center [61, 123] width 113 height 28
